Goal: Answer question/provide support: Share knowledge or assist other users

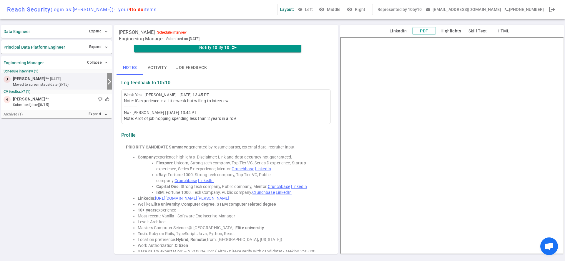
scroll to position [23, 0]
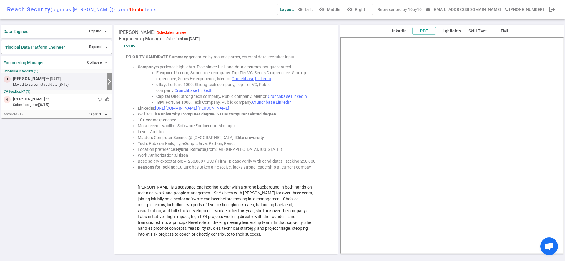
scroll to position [111, 0]
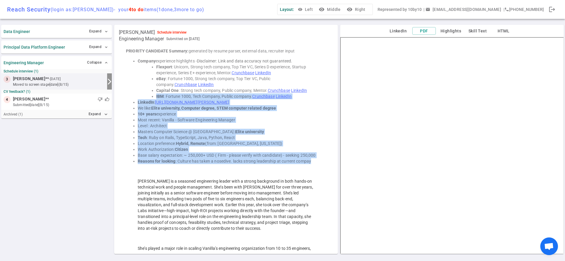
drag, startPoint x: 316, startPoint y: 162, endPoint x: 131, endPoint y: 97, distance: 196.3
click at [166, 143] on li "Location preference: Hybrid, Remote (from: Chicago, Illinois)" at bounding box center [232, 143] width 188 height 6
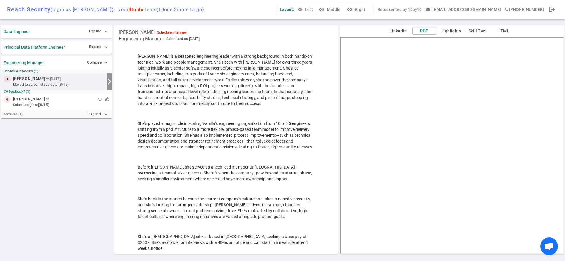
scroll to position [236, 0]
click at [49, 102] on small "submitted 2d ago (8/15)" at bounding box center [61, 104] width 97 height 5
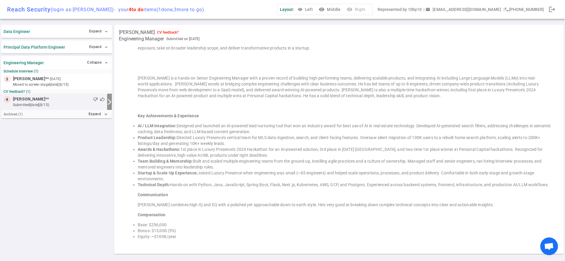
scroll to position [224, 0]
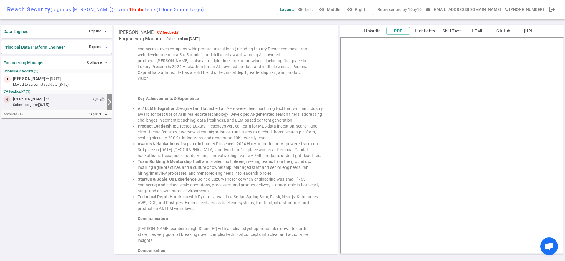
click at [91, 48] on button "Expand expand_more" at bounding box center [99, 47] width 22 height 9
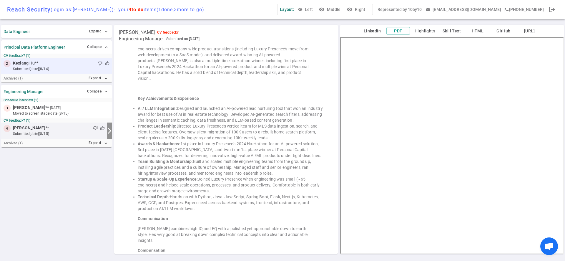
click at [59, 68] on small "submitted 3d ago (8/14)" at bounding box center [61, 68] width 97 height 5
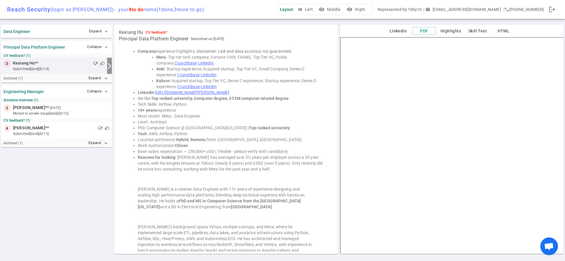
scroll to position [0, 0]
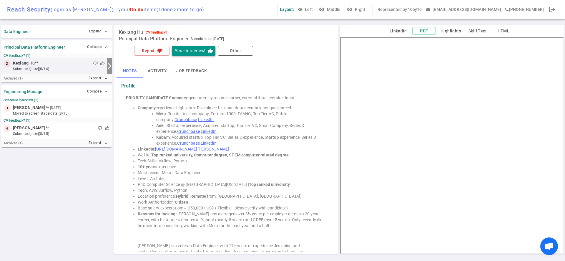
click at [182, 53] on button "Yes - interview! thumb_up" at bounding box center [194, 51] width 44 height 10
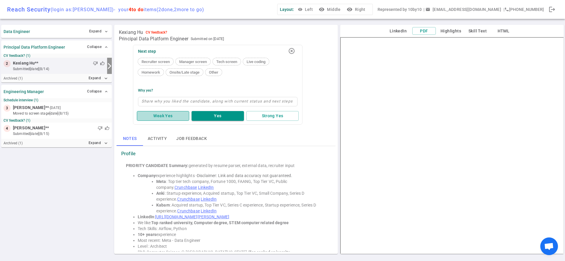
click at [178, 117] on button "Weak Yes" at bounding box center [163, 116] width 52 height 10
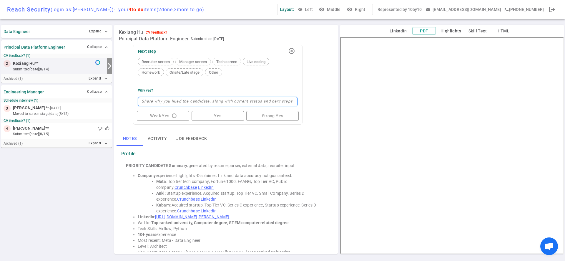
click at [176, 102] on textarea at bounding box center [218, 101] width 160 height 9
type textarea "w"
type textarea "wi"
type textarea "wil"
type textarea "will"
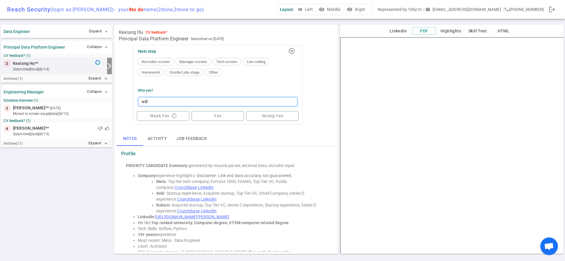
type textarea "will"
type textarea "will g"
type textarea "will gi"
type textarea "will giv"
type textarea "will give"
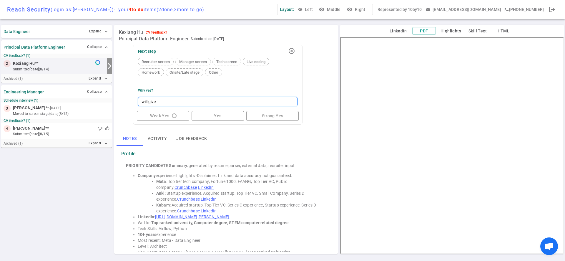
type textarea "will give i"
type textarea "will give it"
type textarea "will give it a"
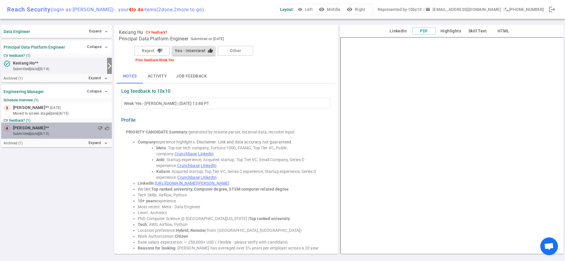
click at [74, 129] on div "thumb_down thumb_up" at bounding box center [79, 128] width 61 height 6
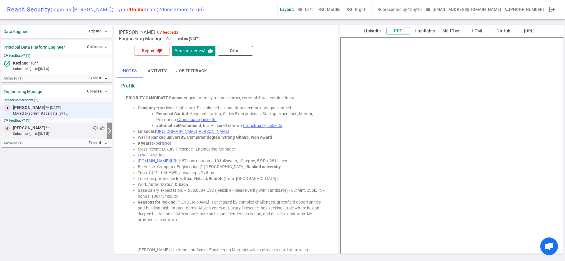
click at [76, 113] on small "moved to Screen stage 2d ago (8/15)" at bounding box center [61, 113] width 97 height 5
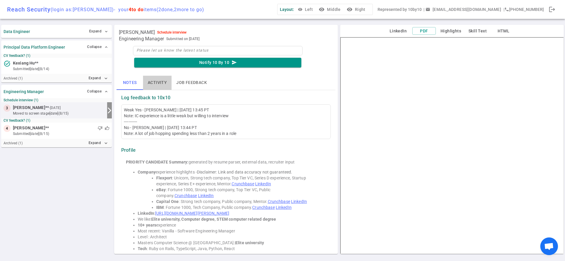
click at [160, 85] on button "Activity" at bounding box center [157, 83] width 29 height 14
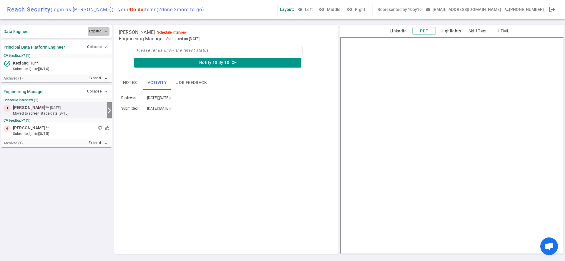
click at [108, 30] on span "expand_more" at bounding box center [106, 31] width 5 height 5
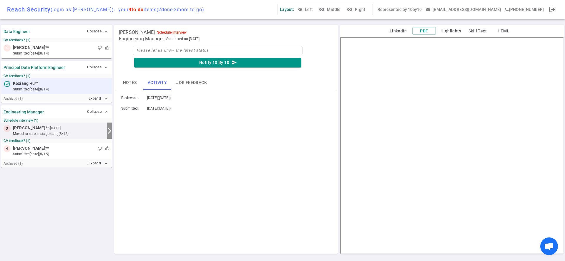
click at [34, 88] on small "submitted 3d ago (8/14)" at bounding box center [61, 89] width 97 height 5
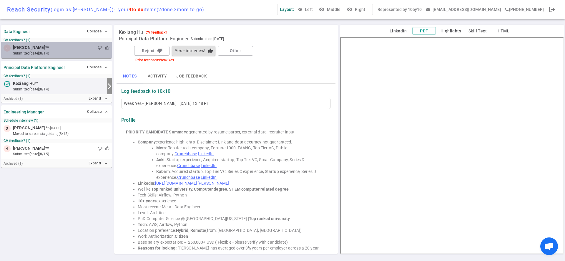
click at [49, 53] on small "submitted 3d ago (8/14)" at bounding box center [61, 53] width 97 height 5
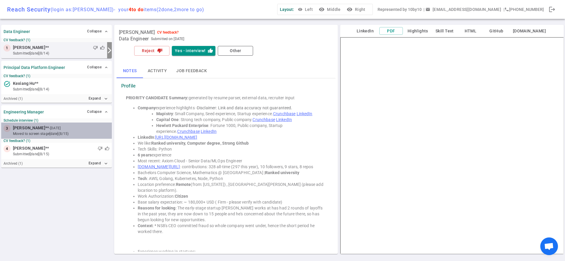
click at [37, 130] on span "[PERSON_NAME]" at bounding box center [29, 128] width 32 height 6
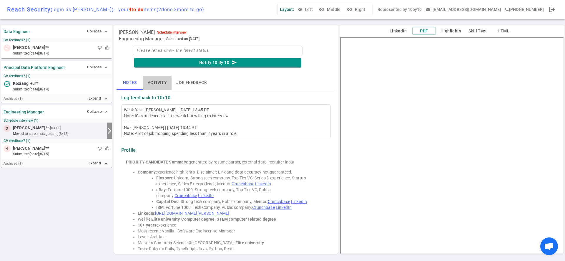
click at [156, 81] on button "Activity" at bounding box center [157, 83] width 29 height 14
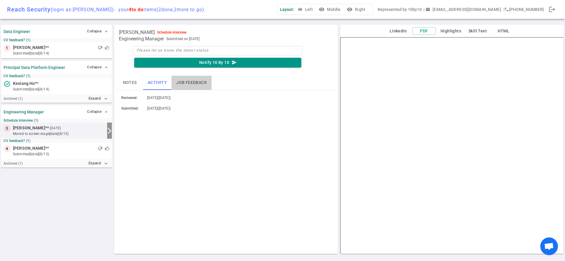
click at [181, 83] on button "Job feedback" at bounding box center [192, 83] width 40 height 14
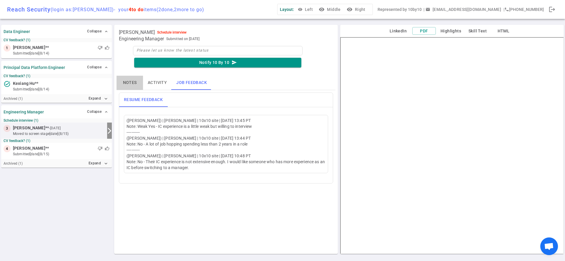
click at [133, 86] on button "Notes" at bounding box center [130, 83] width 26 height 14
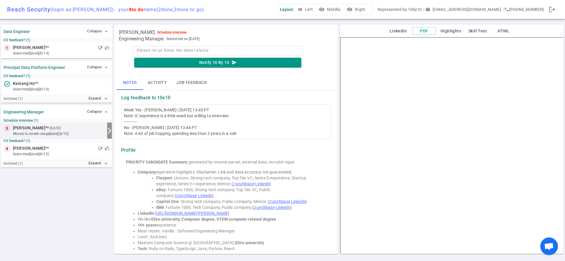
click at [110, 132] on icon "arrow_forward_ios" at bounding box center [109, 130] width 7 height 7
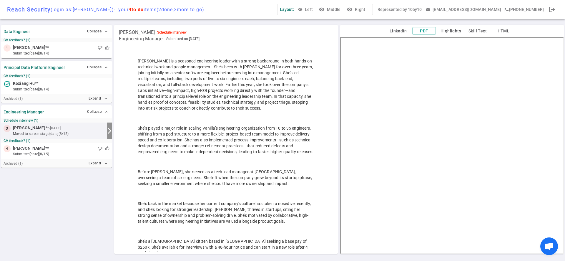
scroll to position [248, 0]
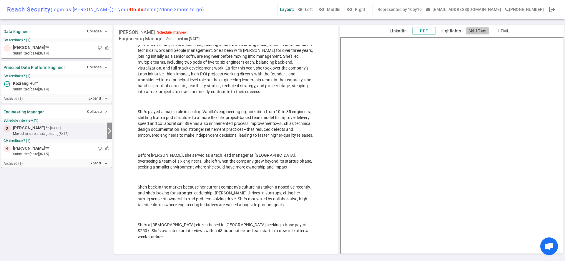
click at [479, 33] on button "Skill Text" at bounding box center [478, 30] width 24 height 7
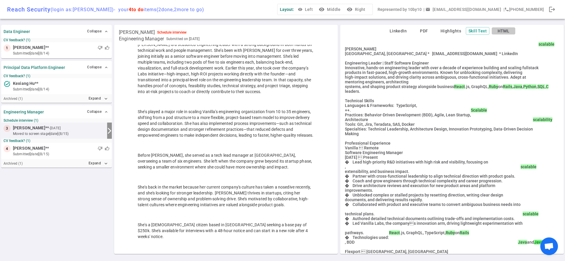
click at [493, 32] on button "HTML" at bounding box center [504, 30] width 24 height 7
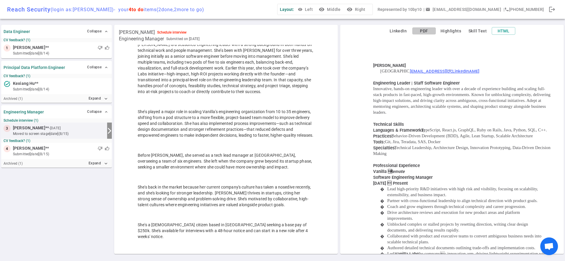
click at [426, 31] on button "PDF" at bounding box center [424, 30] width 24 height 7
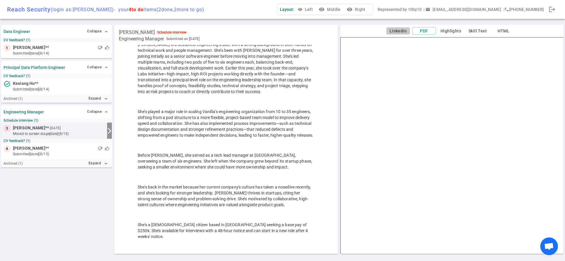
click at [403, 31] on button "LinkedIn" at bounding box center [399, 30] width 24 height 7
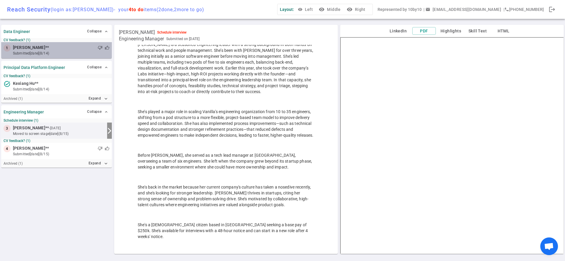
click at [50, 50] on div "thumb_down thumb_up" at bounding box center [79, 48] width 61 height 6
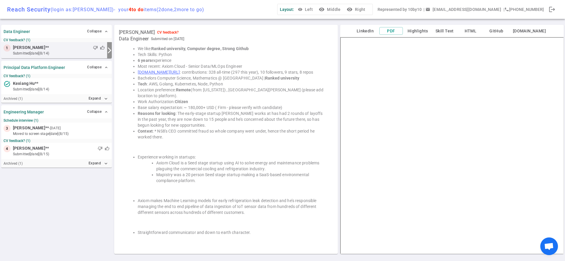
scroll to position [0, 0]
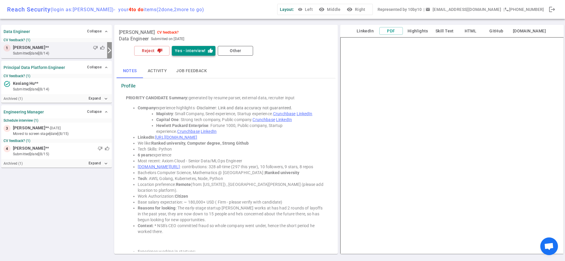
click at [188, 52] on button "Yes - interview! thumb_up" at bounding box center [194, 51] width 44 height 10
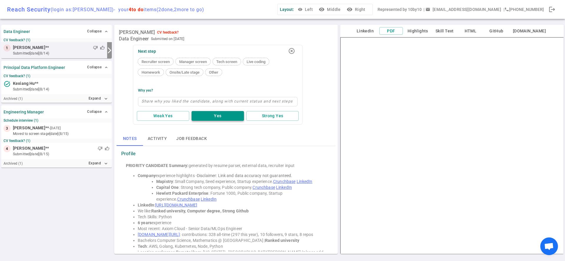
click at [211, 114] on button "Yes" at bounding box center [218, 116] width 52 height 10
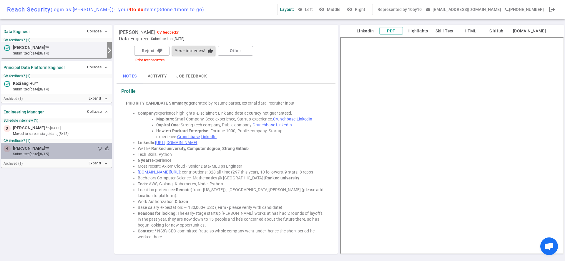
click at [59, 152] on small "submitted 2d ago (8/15)" at bounding box center [61, 153] width 97 height 5
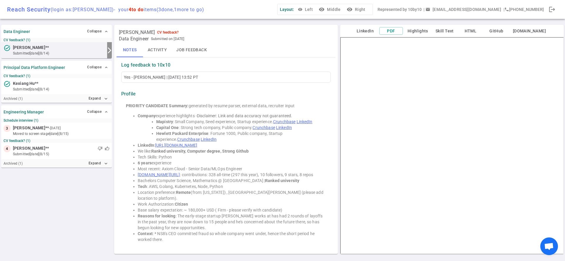
scroll to position [27, 0]
click at [49, 147] on div "thumb_down thumb_up" at bounding box center [79, 148] width 61 height 6
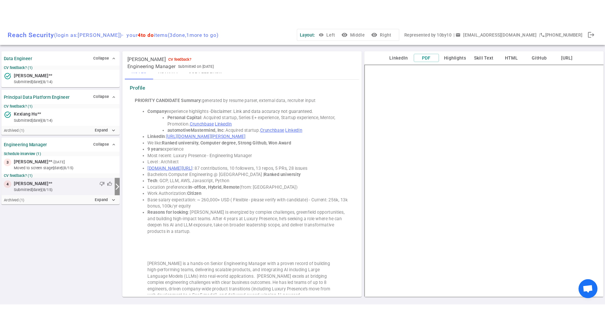
scroll to position [22, 0]
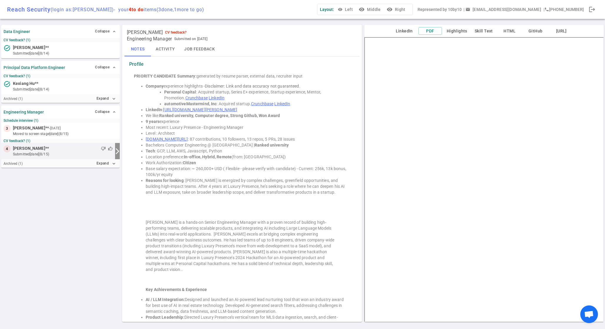
click at [214, 109] on link "https://www.linkedin.com/in/dean-hutton-32243340" at bounding box center [200, 109] width 74 height 5
click at [205, 261] on blockquote "Key Achievements & Experience" at bounding box center [242, 289] width 193 height 6
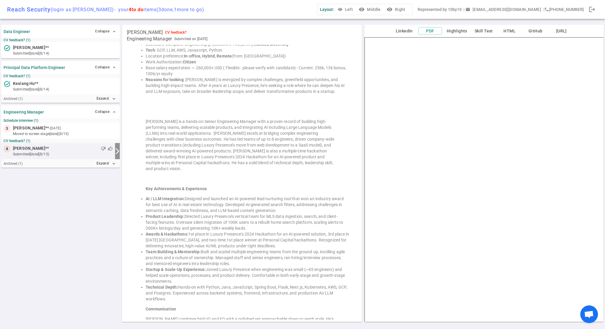
scroll to position [169, 0]
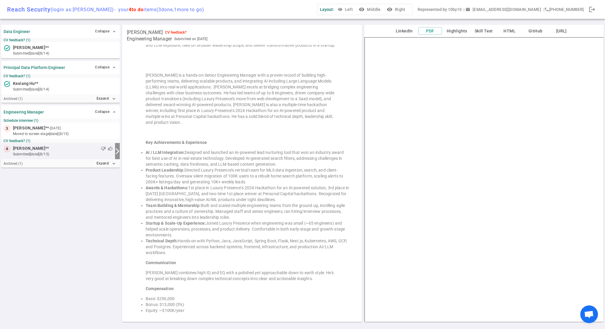
click at [163, 261] on li "Base: $256,000" at bounding box center [248, 298] width 204 height 6
click at [166, 261] on li "Bonus: $13,000 (5%)" at bounding box center [248, 304] width 204 height 6
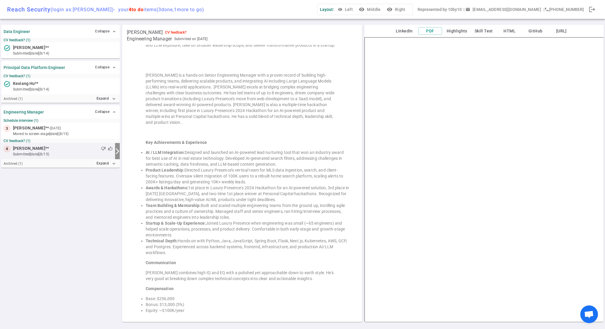
click at [173, 261] on li "Equity: ~$100K/year" at bounding box center [248, 310] width 204 height 6
click at [183, 261] on li "Equity: ~$100K/year" at bounding box center [248, 310] width 204 height 6
drag, startPoint x: 183, startPoint y: 304, endPoint x: 141, endPoint y: 285, distance: 46.0
click at [141, 261] on div "PRIORITY CANDIDATE Summary: generated by resume parser, external data, recruite…" at bounding box center [241, 122] width 225 height 396
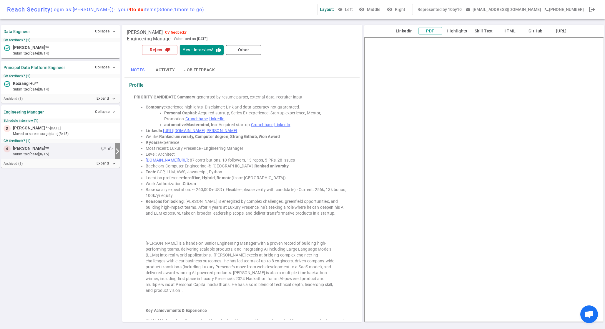
scroll to position [0, 0]
click at [247, 212] on li "Reasons for looking : Dean is energized by complex challenges, greenfield oppor…" at bounding box center [248, 208] width 204 height 18
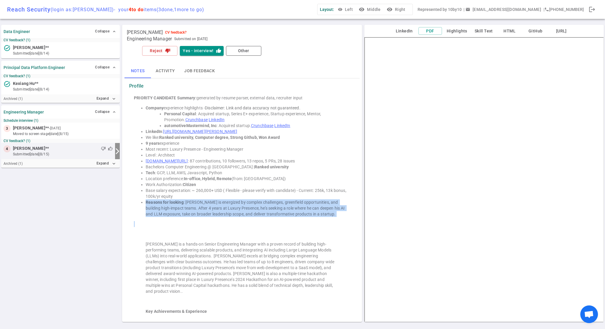
click at [247, 212] on li "Reasons for looking : Dean is energized by complex challenges, greenfield oppor…" at bounding box center [248, 208] width 204 height 18
click at [329, 217] on div "PRIORITY CANDIDATE Summary: generated by resume parser, external data, recruite…" at bounding box center [241, 290] width 225 height 396
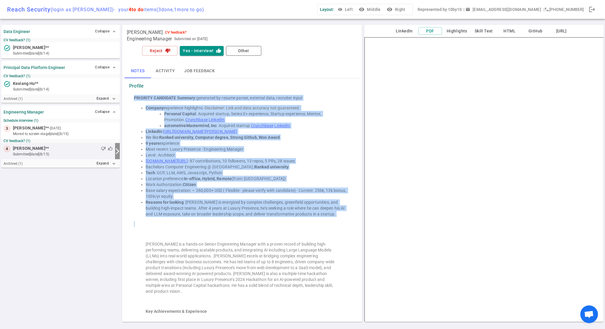
drag, startPoint x: 329, startPoint y: 217, endPoint x: 178, endPoint y: 90, distance: 197.9
click at [178, 90] on div "Profile PRIORITY CANDIDATE Summary: generated by resume parser, external data, …" at bounding box center [242, 285] width 230 height 409
click at [186, 50] on button "Yes - interview! thumb_up" at bounding box center [202, 51] width 44 height 10
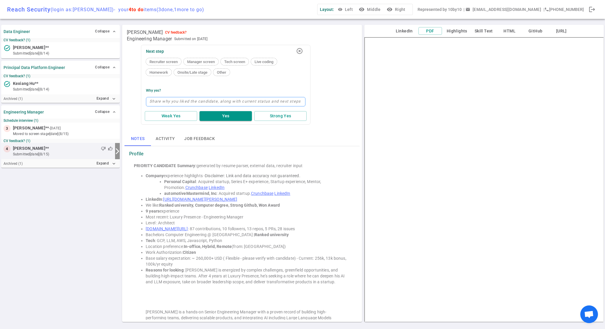
click at [160, 100] on textarea at bounding box center [226, 101] width 160 height 9
type textarea "A"
type textarea "A l"
type textarea "A lot"
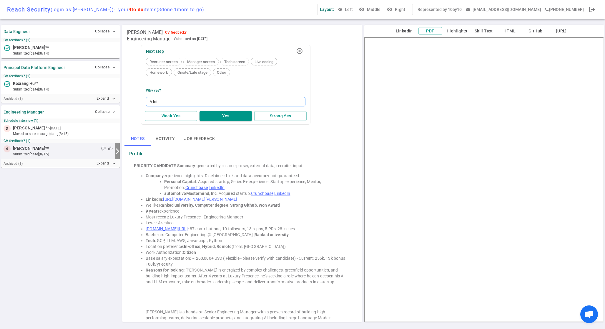
type textarea "A lot"
type textarea "A lot of"
type textarea "A lot of ko"
type textarea "A lot of k"
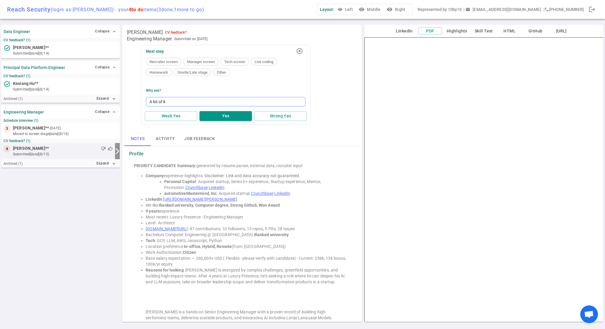
type textarea "A lot of"
type textarea "A lot of j"
type textarea "A lot of jo"
type textarea "A lot of job"
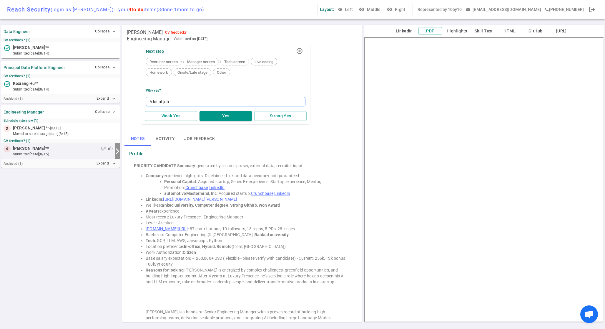
type textarea "A lot of job h"
type textarea "A lot of job ho"
type textarea "A lot of job hop"
type textarea "A lot of job hopp"
type textarea "A lot of job hoppi"
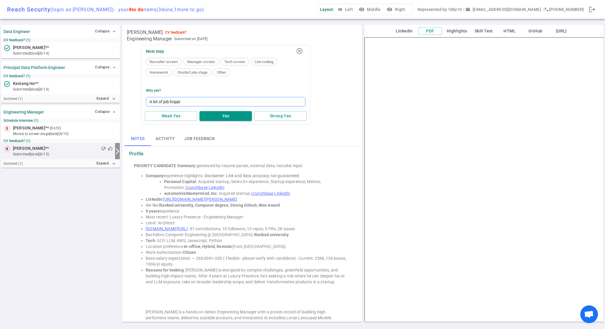
type textarea "A lot of job hoppin"
type textarea "A lot of job hopping"
type textarea "A lot of job hopping p"
type textarea "A lot of job hopping pr"
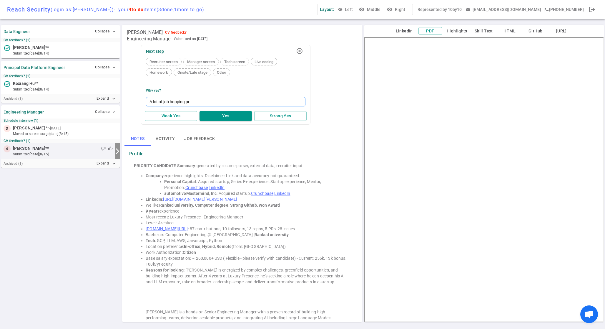
type textarea "A lot of job hopping pri"
type textarea "A lot of job hopping prior"
type textarea "A lot of job hopping prior t"
type textarea "A lot of job hopping prior to"
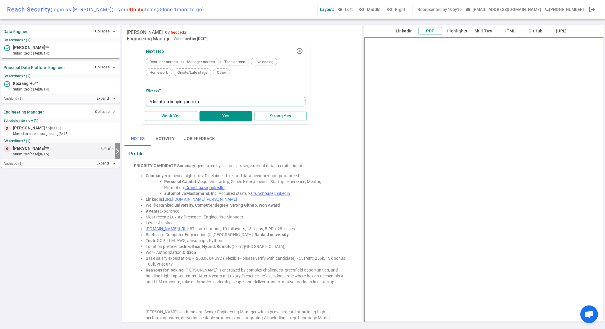
type textarea "A lot of job hopping prior to c"
type textarea "A lot of job hopping prior to cu"
type textarea "A lot of job hopping prior to cur"
type textarea "A lot of job hopping prior to curr"
type textarea "A lot of job hopping prior to curre"
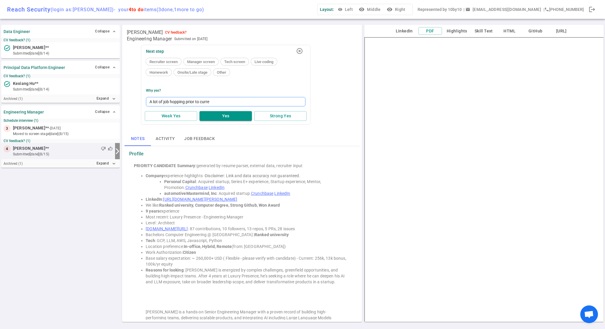
type textarea "A lot of job hopping prior to curren"
type textarea "A lot of job hopping prior to current"
type textarea "A lot of job hopping prior to current ro"
type textarea "A lot of job hopping prior to current role"
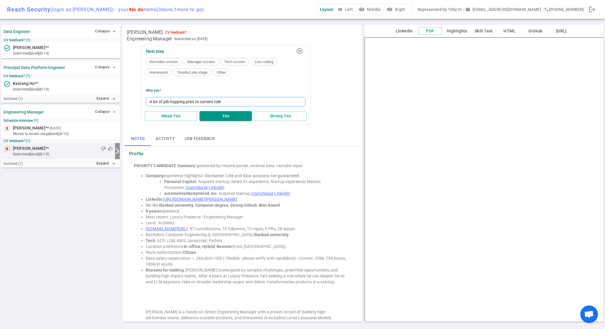
type textarea "A lot of job hopping prior to current role."
click at [175, 117] on button "Weak Yes" at bounding box center [171, 116] width 52 height 10
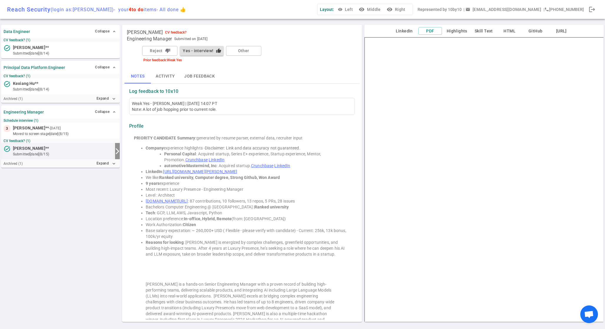
click at [53, 260] on div "Data Engineer Collapse expand_less CV feedback? (1) task_alt Jared Rohe ** subm…" at bounding box center [60, 173] width 119 height 299
